Goal: Task Accomplishment & Management: Manage account settings

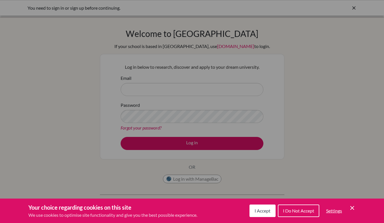
click at [346, 221] on div "Your choice regarding cookies on this site We use cookies to optimise site func…" at bounding box center [192, 210] width 384 height 24
click at [339, 221] on div "Your choice regarding cookies on this site We use cookies to optimise site func…" at bounding box center [192, 210] width 384 height 24
click at [352, 207] on icon "Cookie Control Close Icon" at bounding box center [352, 207] width 7 height 7
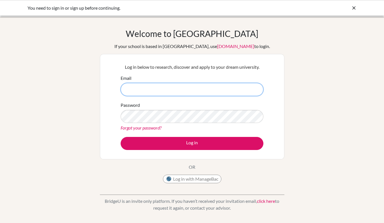
click at [222, 87] on input "Email" at bounding box center [192, 89] width 143 height 13
type input "[EMAIL_ADDRESS][PERSON_NAME][DOMAIN_NAME]"
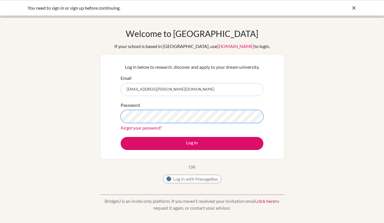
click at [121, 137] on button "Log in" at bounding box center [192, 143] width 143 height 13
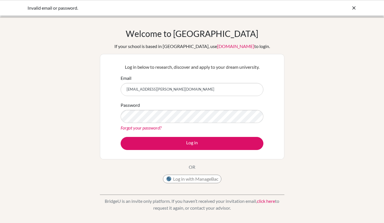
click at [155, 127] on link "Forgot your password?" at bounding box center [141, 127] width 41 height 5
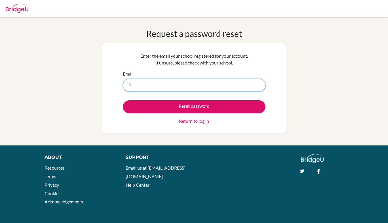
click at [160, 86] on input "S" at bounding box center [194, 85] width 143 height 13
type input "[EMAIL_ADDRESS][PERSON_NAME][DOMAIN_NAME]"
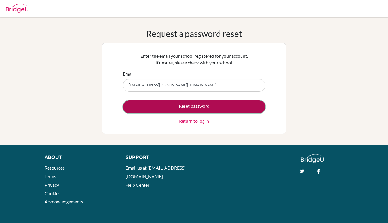
click at [175, 100] on button "Reset password" at bounding box center [194, 106] width 143 height 13
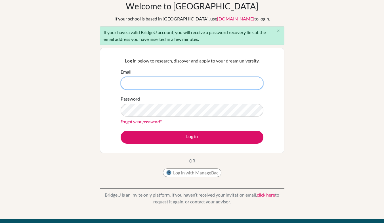
scroll to position [28, 0]
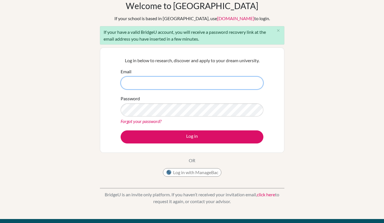
paste input "Argumentative"
type input "A"
click at [148, 78] on input "Email" at bounding box center [192, 82] width 143 height 13
type input "[EMAIL_ADDRESS][PERSON_NAME][DOMAIN_NAME]"
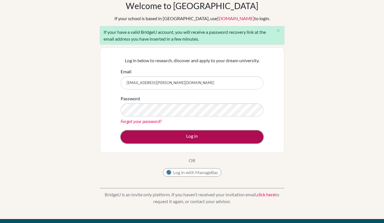
click at [233, 131] on button "Log in" at bounding box center [192, 136] width 143 height 13
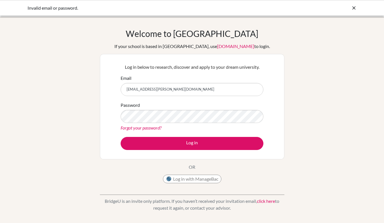
click at [355, 8] on icon at bounding box center [354, 8] width 6 height 6
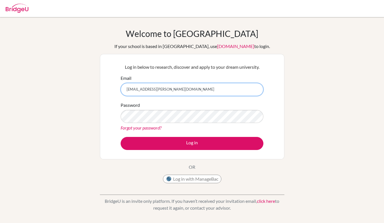
click at [144, 90] on input "[EMAIL_ADDRESS][PERSON_NAME][DOMAIN_NAME]" at bounding box center [192, 89] width 143 height 13
drag, startPoint x: 144, startPoint y: 90, endPoint x: 142, endPoint y: 87, distance: 4.0
click at [142, 87] on input "[EMAIL_ADDRESS][PERSON_NAME][DOMAIN_NAME]" at bounding box center [192, 89] width 143 height 13
drag, startPoint x: 141, startPoint y: 88, endPoint x: 145, endPoint y: 88, distance: 3.7
click at [145, 88] on input "[EMAIL_ADDRESS][PERSON_NAME][DOMAIN_NAME]" at bounding box center [192, 89] width 143 height 13
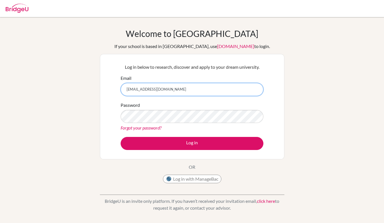
type input "[EMAIL_ADDRESS][DOMAIN_NAME]"
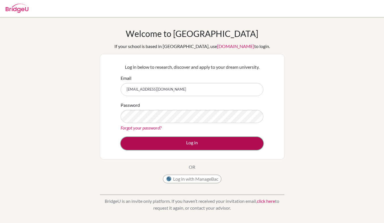
click at [167, 143] on button "Log in" at bounding box center [192, 143] width 143 height 13
